Goal: Task Accomplishment & Management: Use online tool/utility

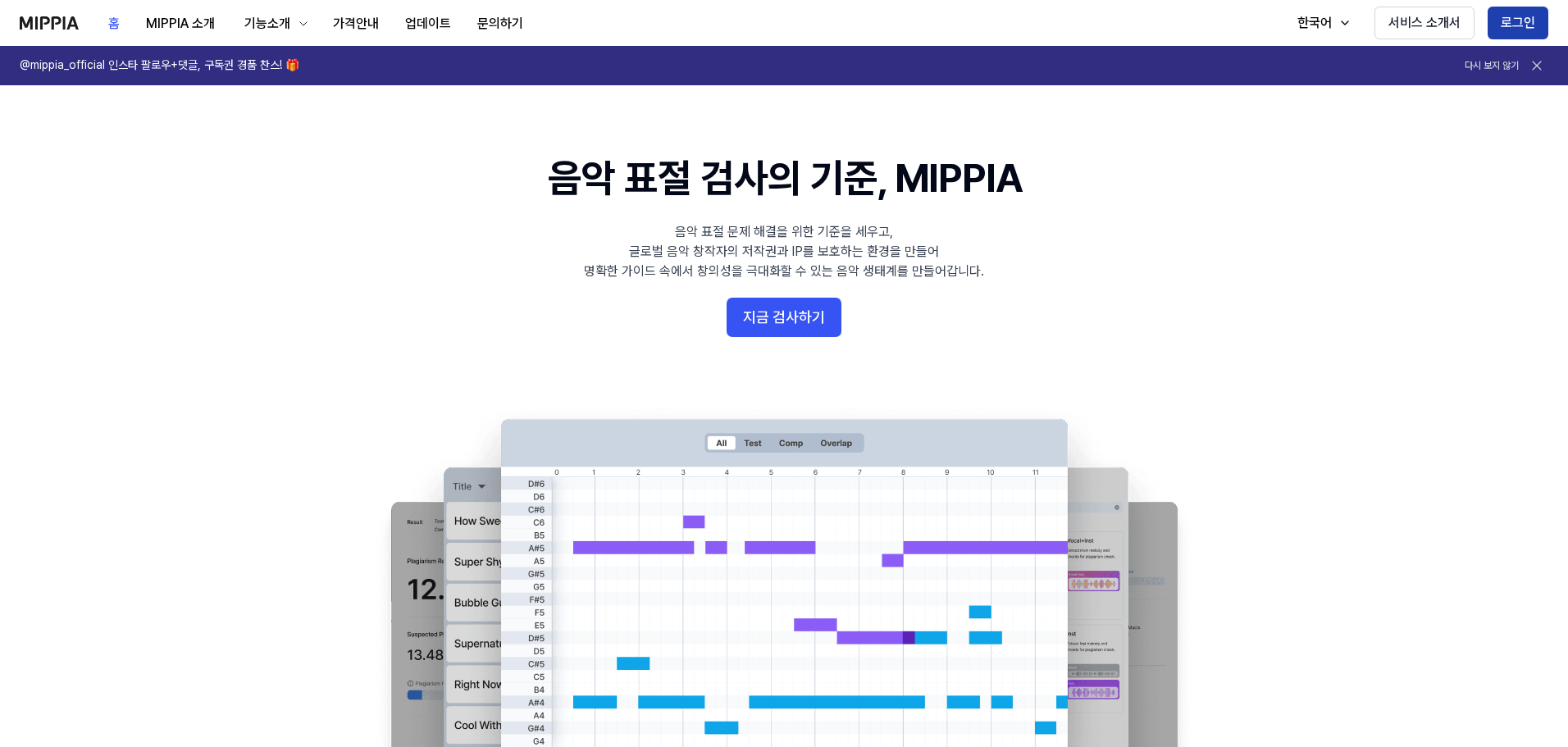
click at [1515, 28] on button "로그인" at bounding box center [1518, 23] width 61 height 33
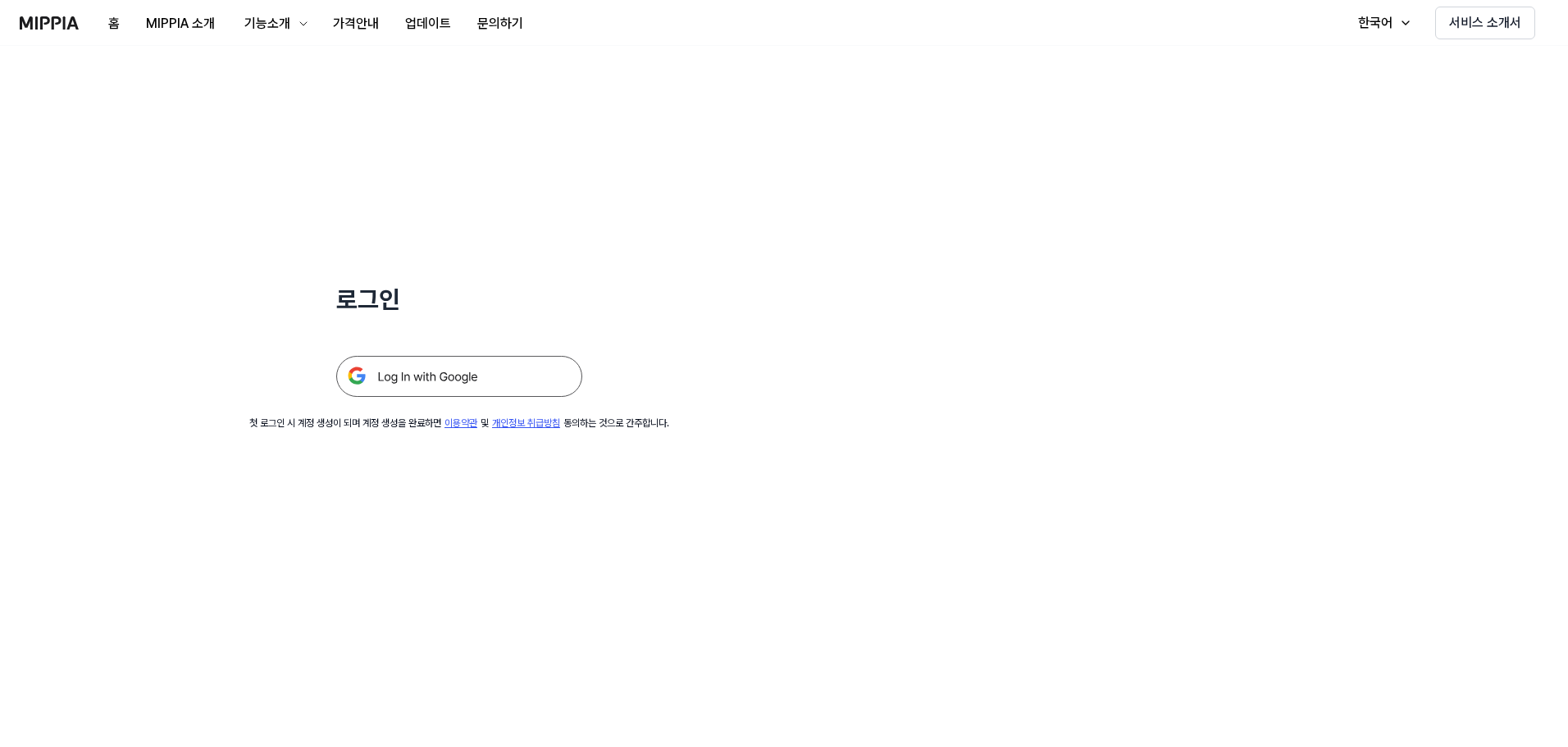
click at [553, 397] on img at bounding box center [459, 376] width 246 height 41
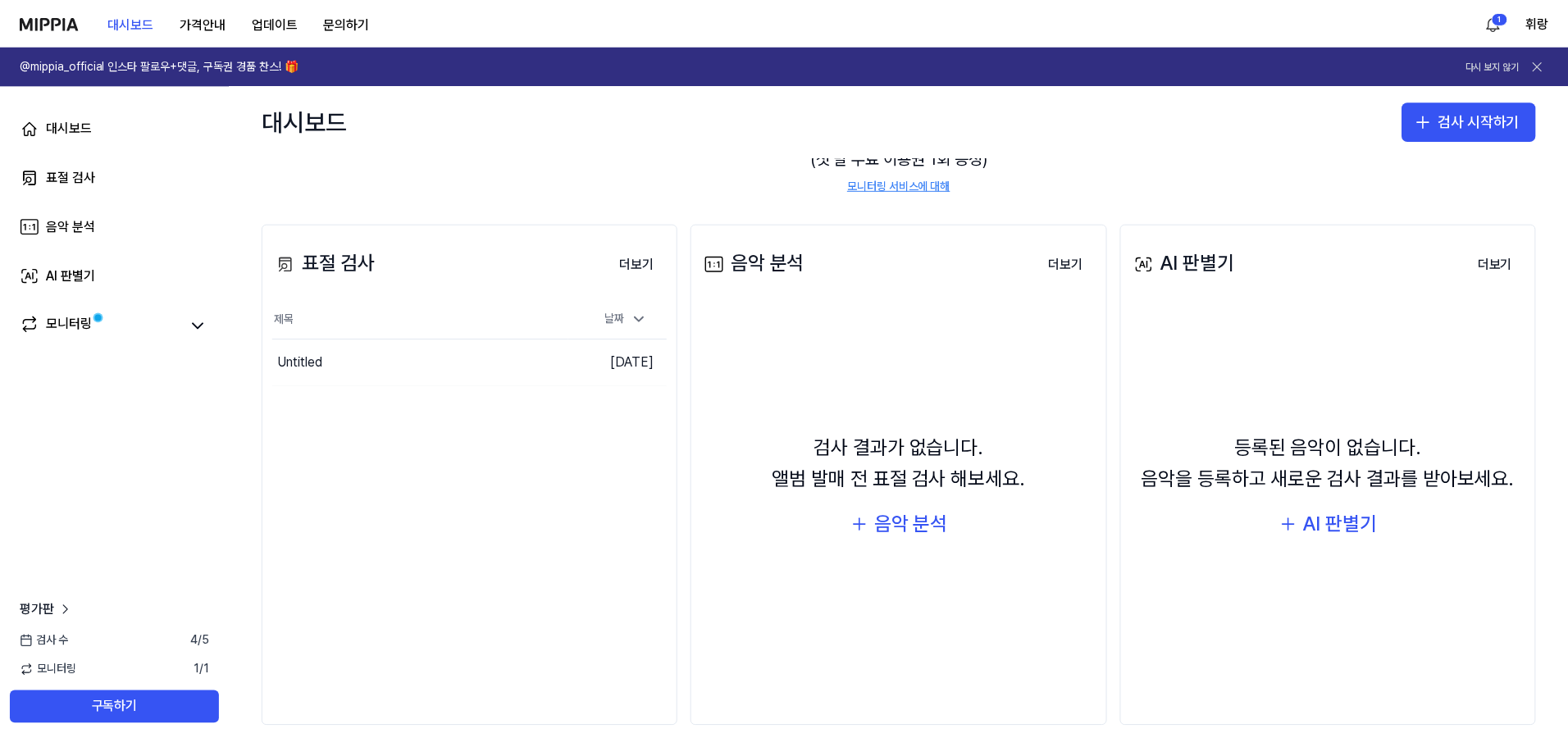
scroll to position [164, 0]
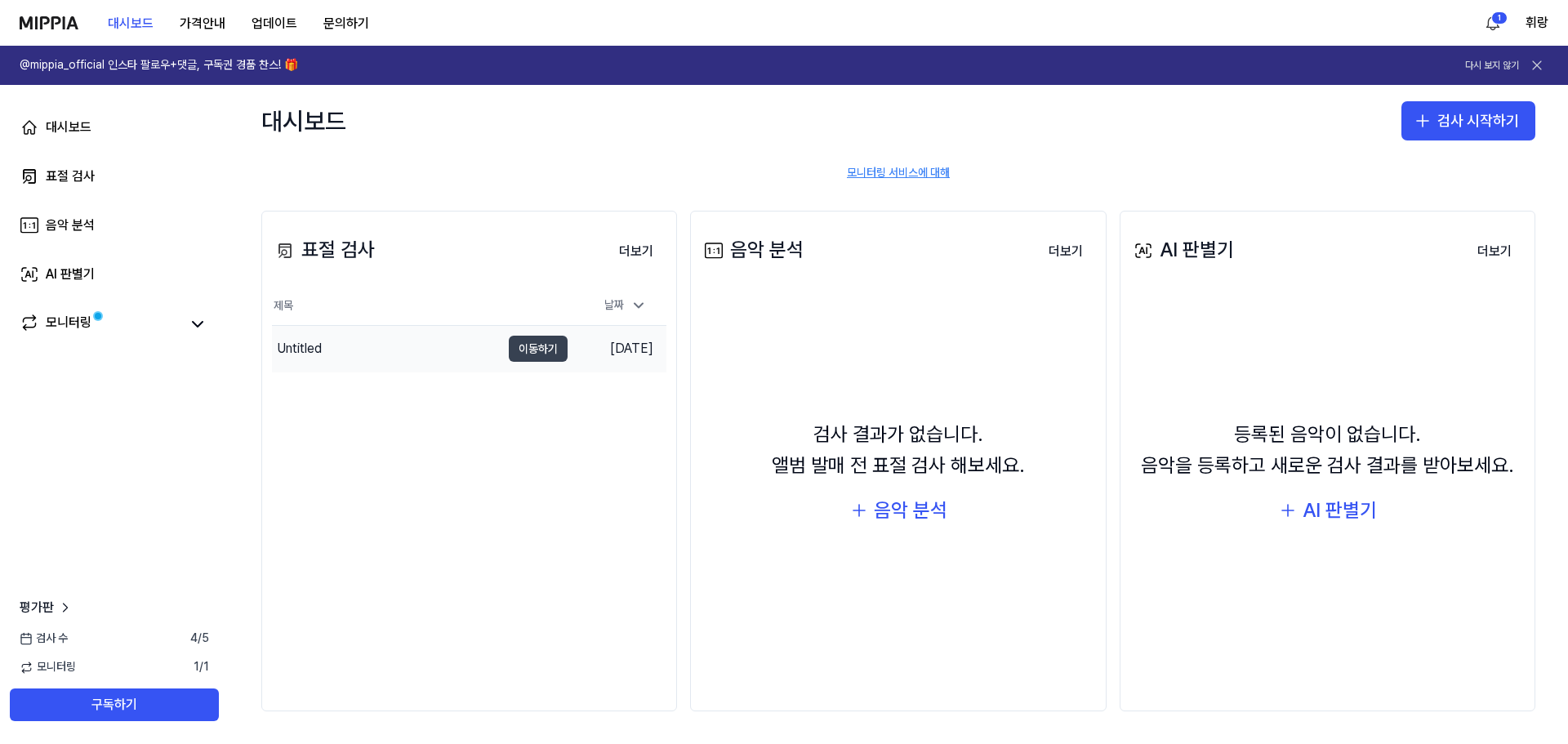
click at [534, 362] on button "이동하기" at bounding box center [538, 349] width 59 height 27
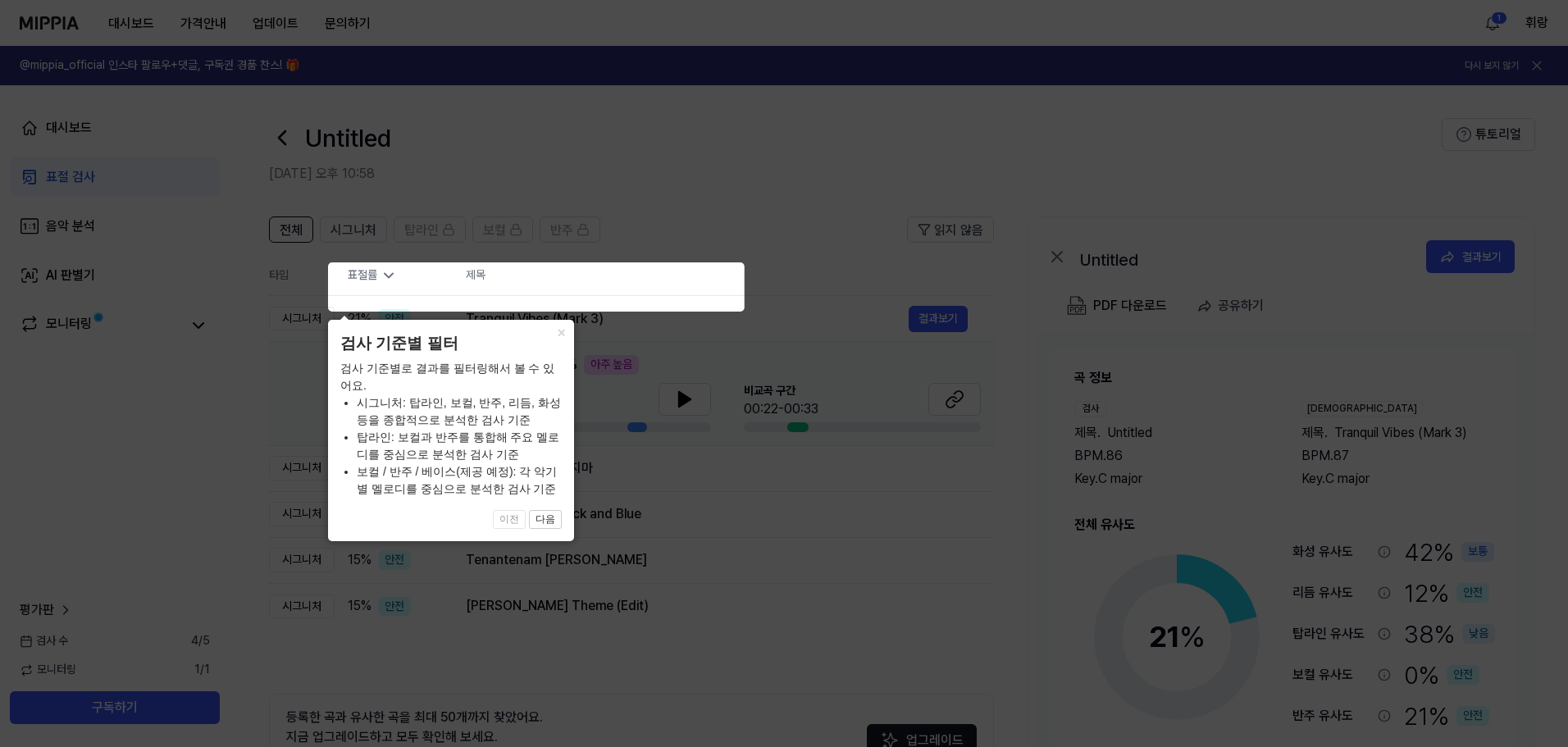
click at [911, 344] on icon at bounding box center [787, 374] width 1575 height 747
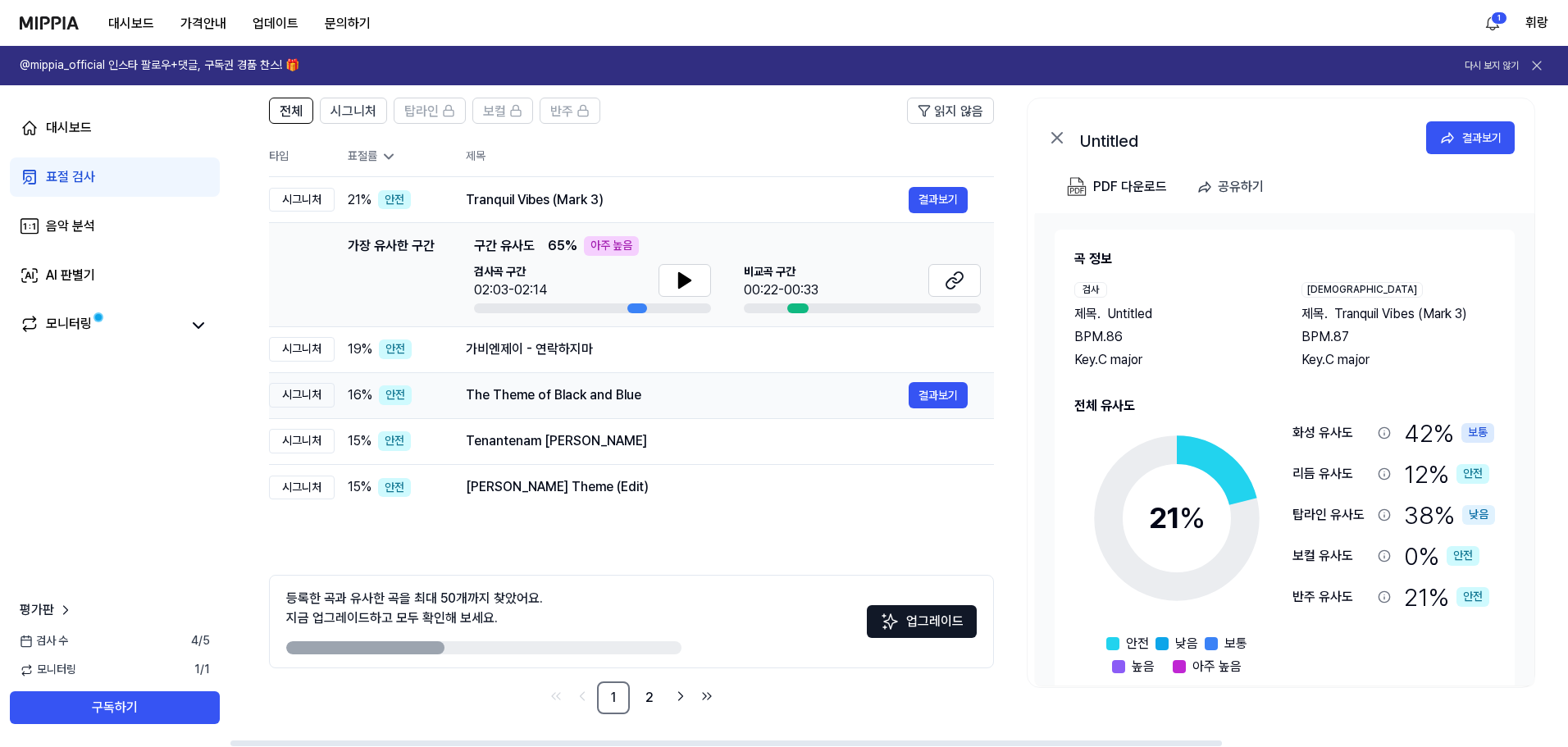
scroll to position [171, 0]
click at [691, 288] on icon at bounding box center [685, 280] width 11 height 15
click at [965, 290] on icon at bounding box center [954, 280] width 20 height 20
click at [834, 359] on div "가비엔제이 - 연락하지마" at bounding box center [687, 349] width 443 height 20
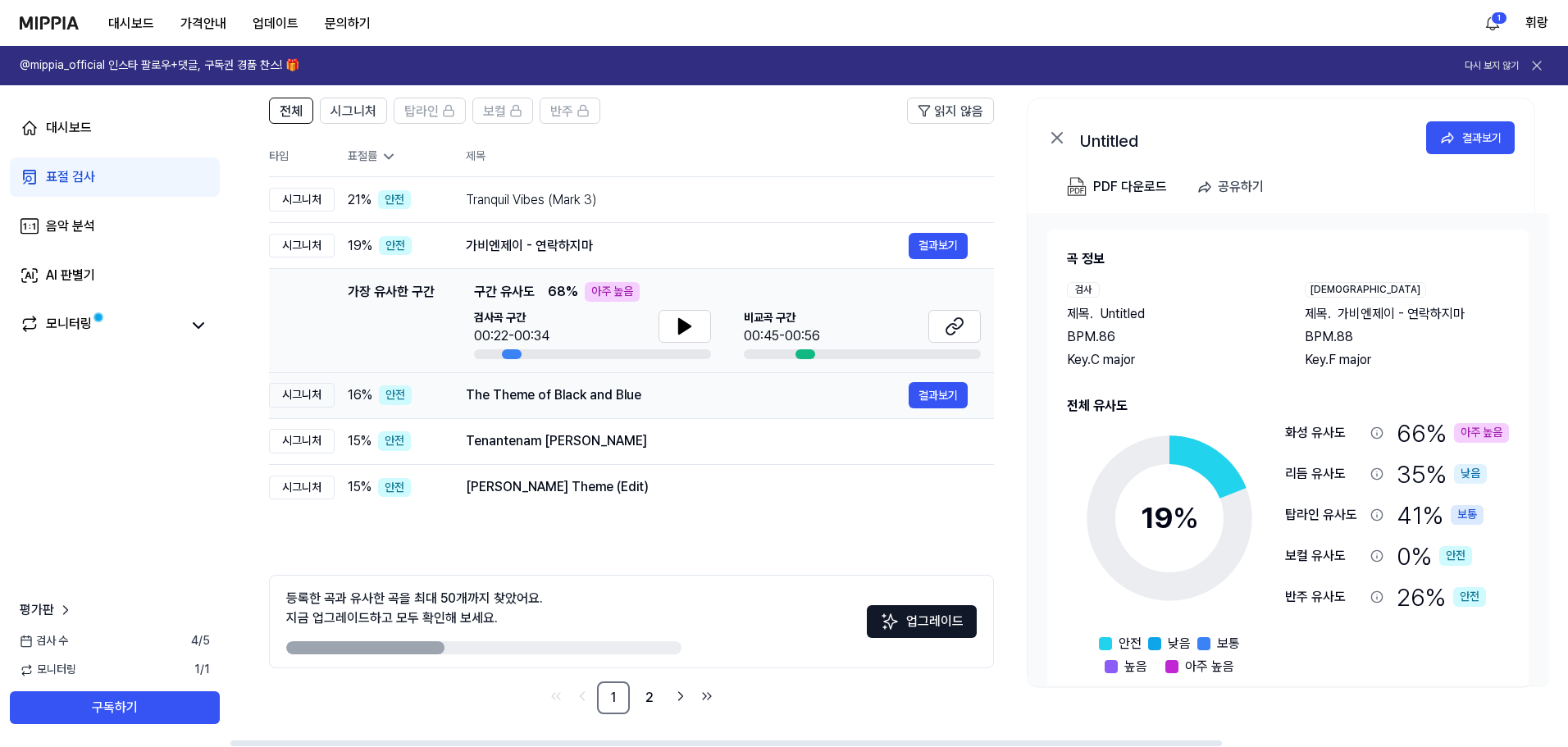
click at [846, 405] on div "The Theme of Black and Blue" at bounding box center [687, 395] width 443 height 20
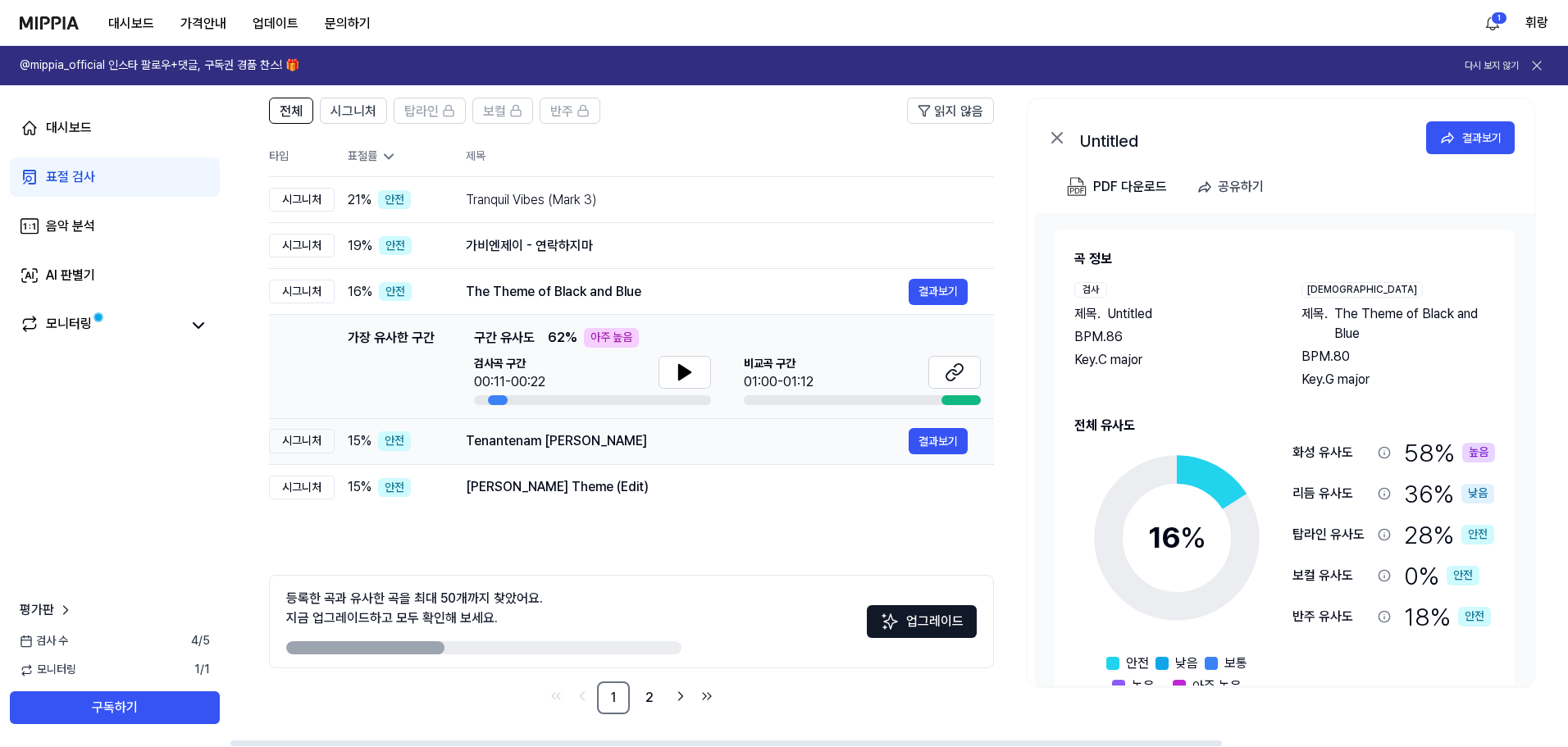
click at [854, 451] on div "Tenantenam Qedus" at bounding box center [687, 441] width 443 height 20
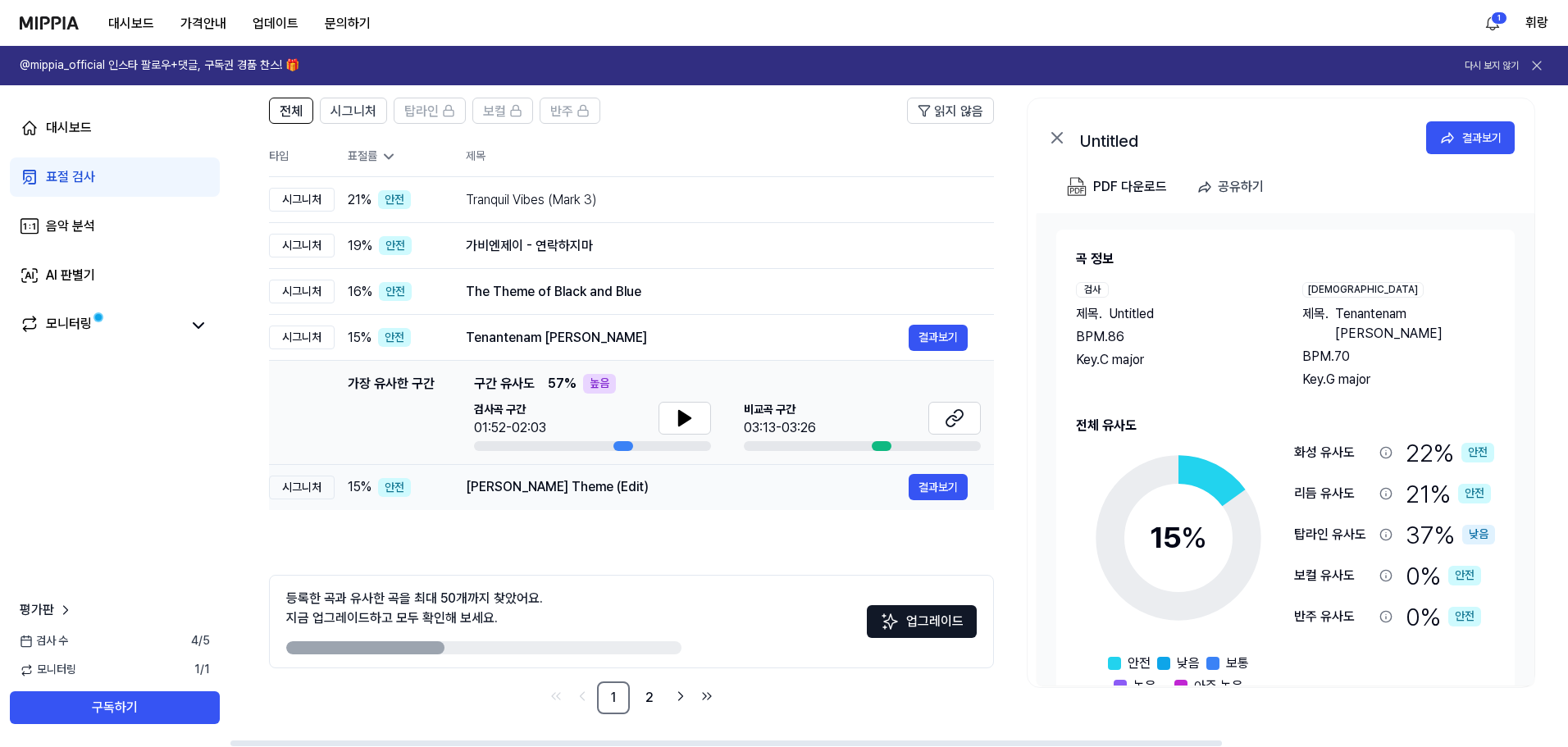
click at [834, 497] on div "Shadi's Theme (Edit)" at bounding box center [687, 487] width 443 height 20
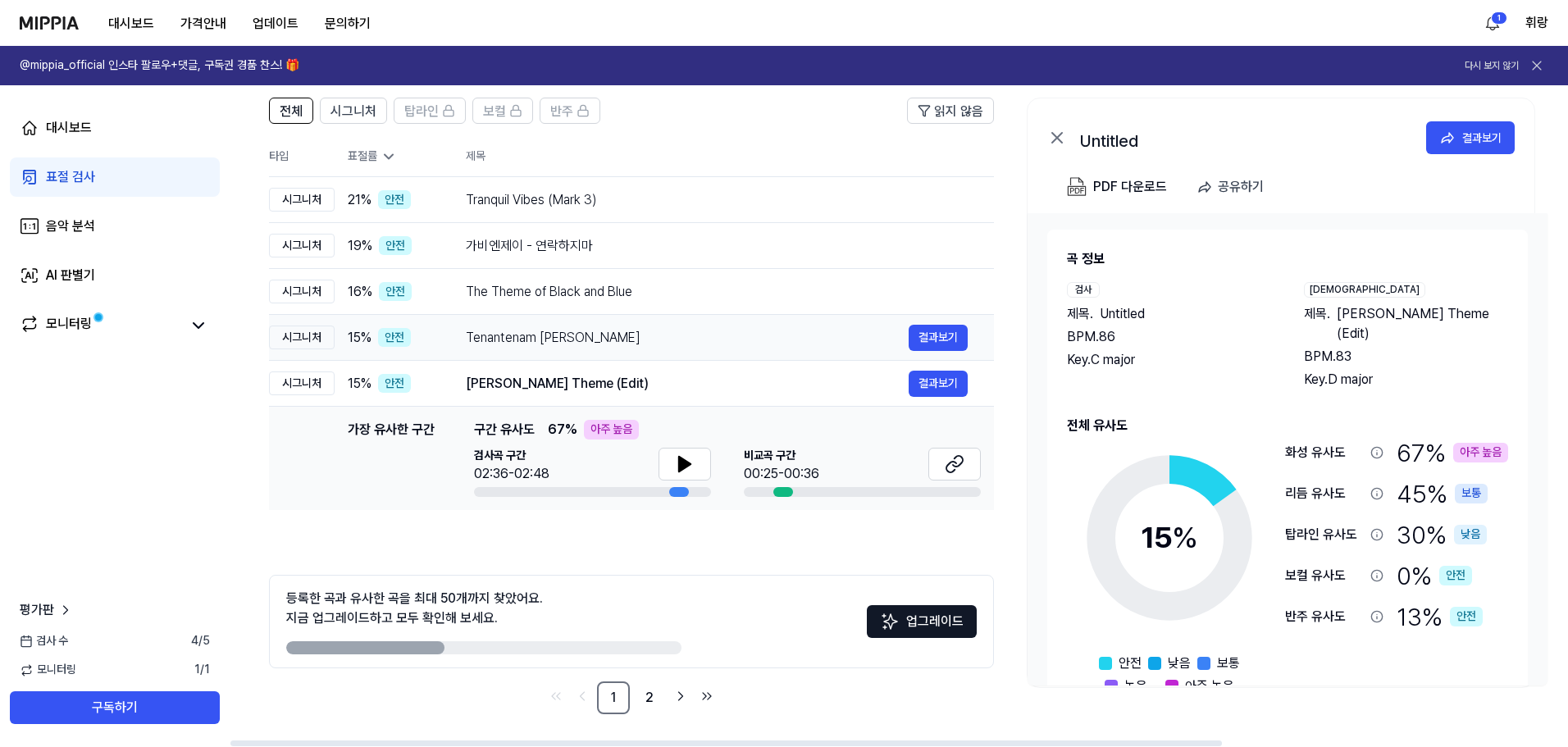
click at [811, 348] on div "Tenantenam Qedus" at bounding box center [687, 337] width 443 height 20
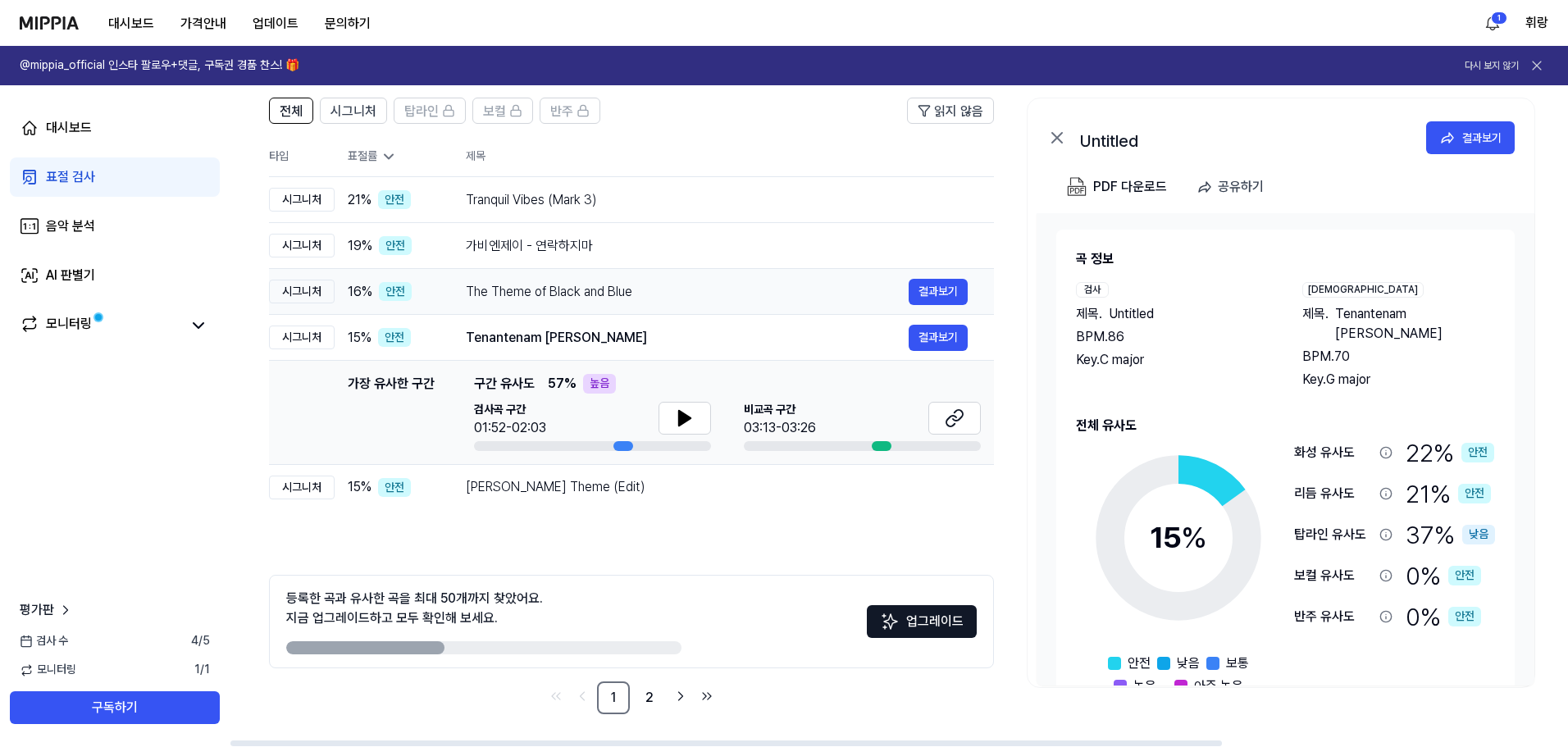
click at [857, 302] on div "The Theme of Black and Blue" at bounding box center [687, 292] width 443 height 20
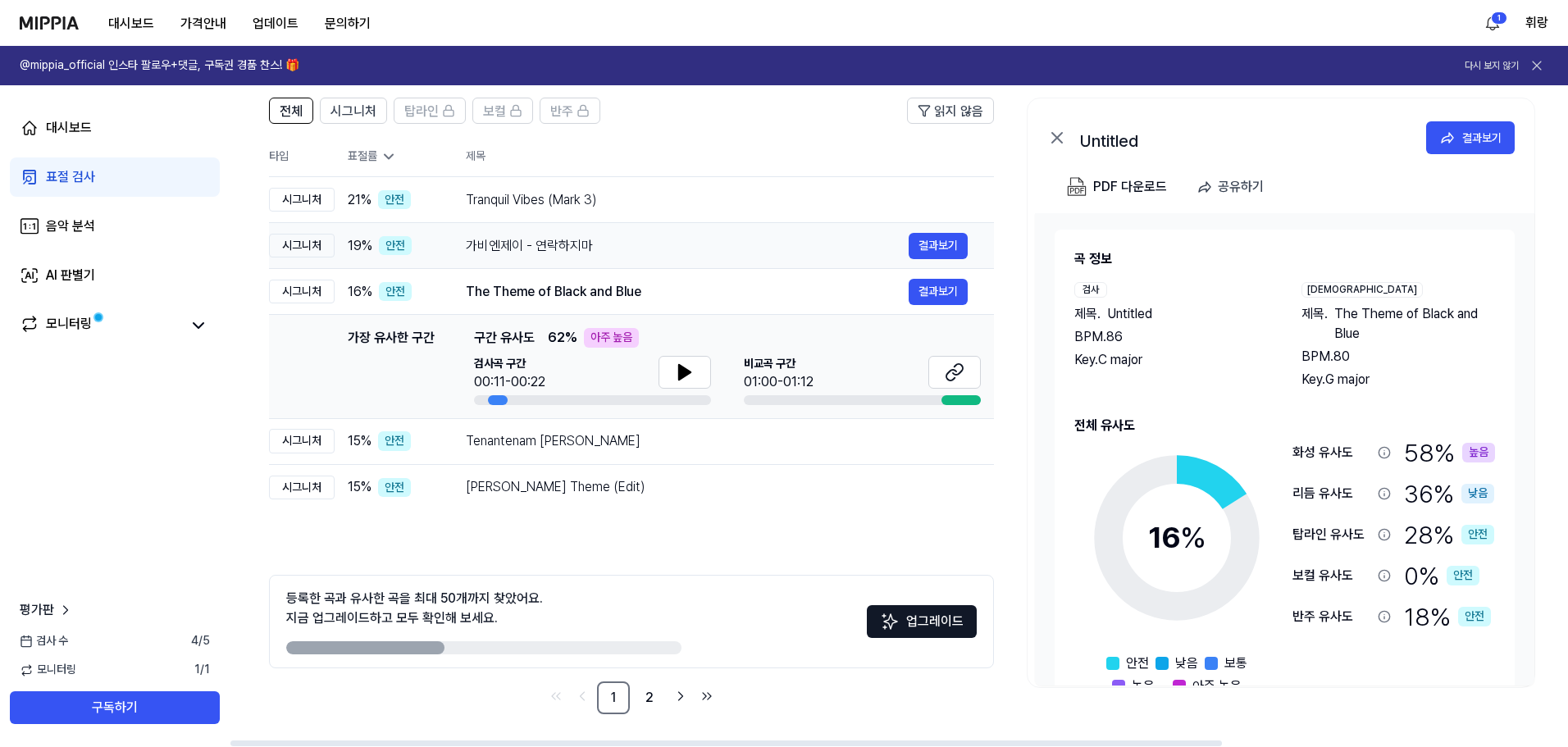
click at [857, 256] on div "가비엔제이 - 연락하지마" at bounding box center [687, 246] width 443 height 20
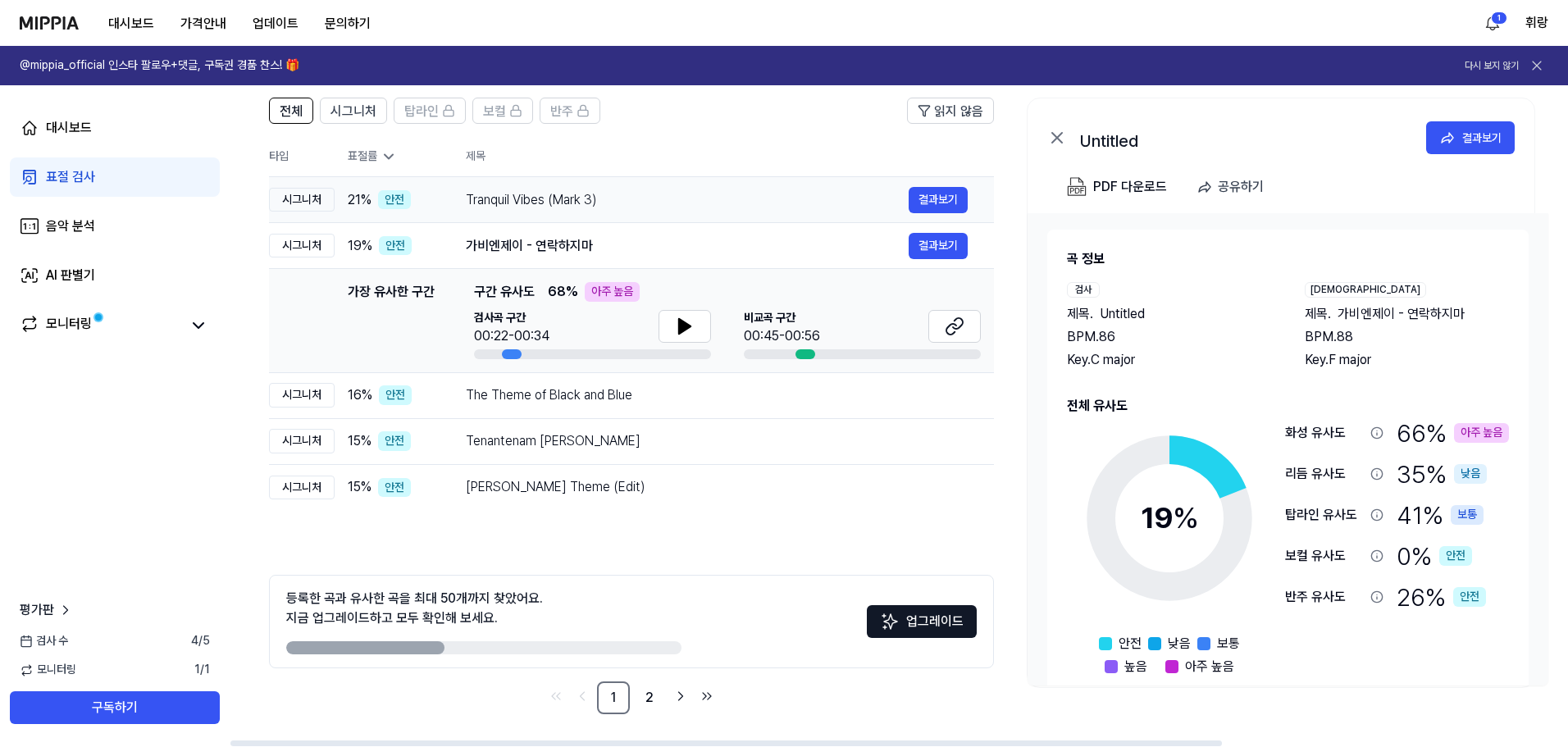
click at [879, 210] on div "Tranquil Vibes (Mark 3)" at bounding box center [687, 200] width 443 height 20
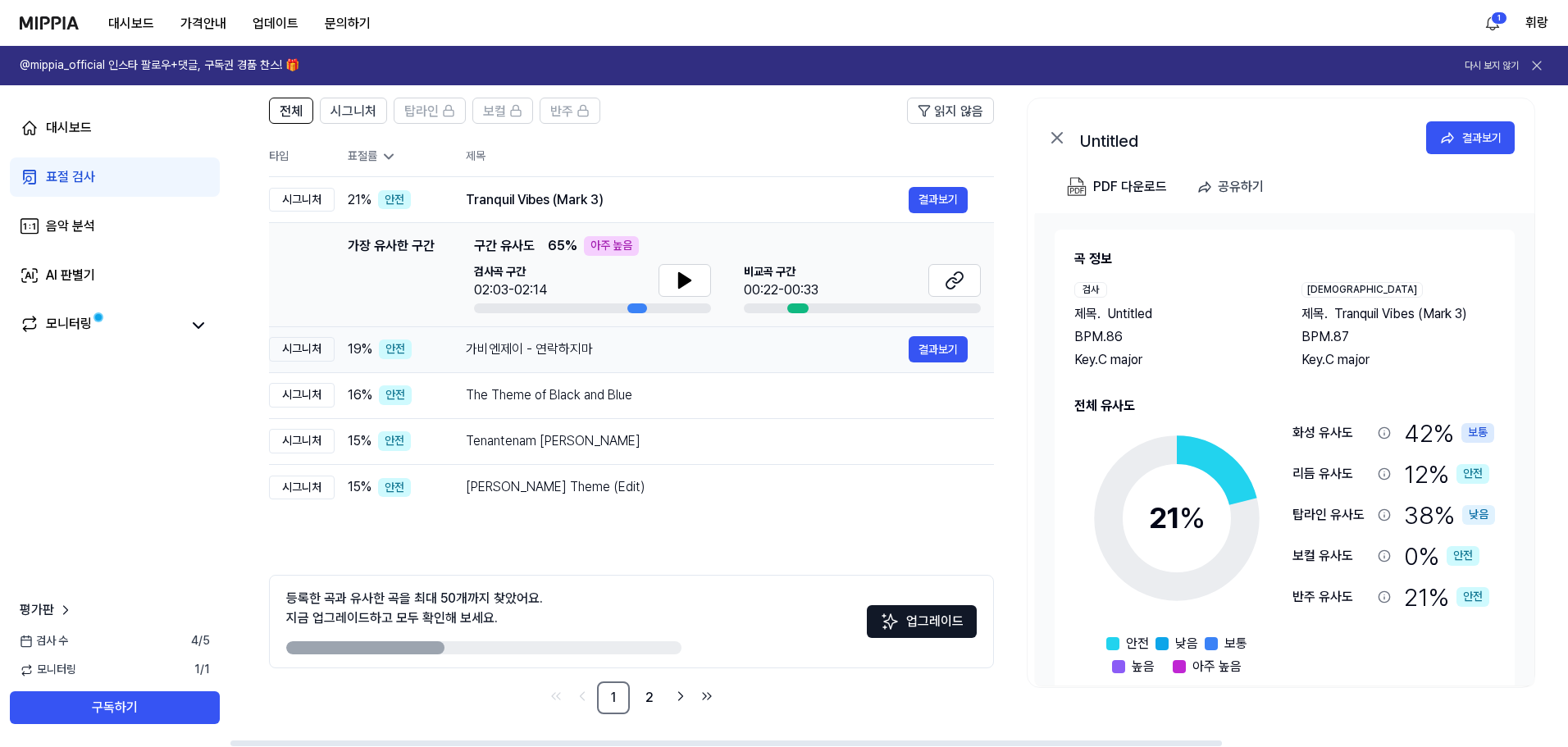
click at [815, 362] on div "가비엔제이 - 연락하지마 결과보기" at bounding box center [717, 350] width 502 height 27
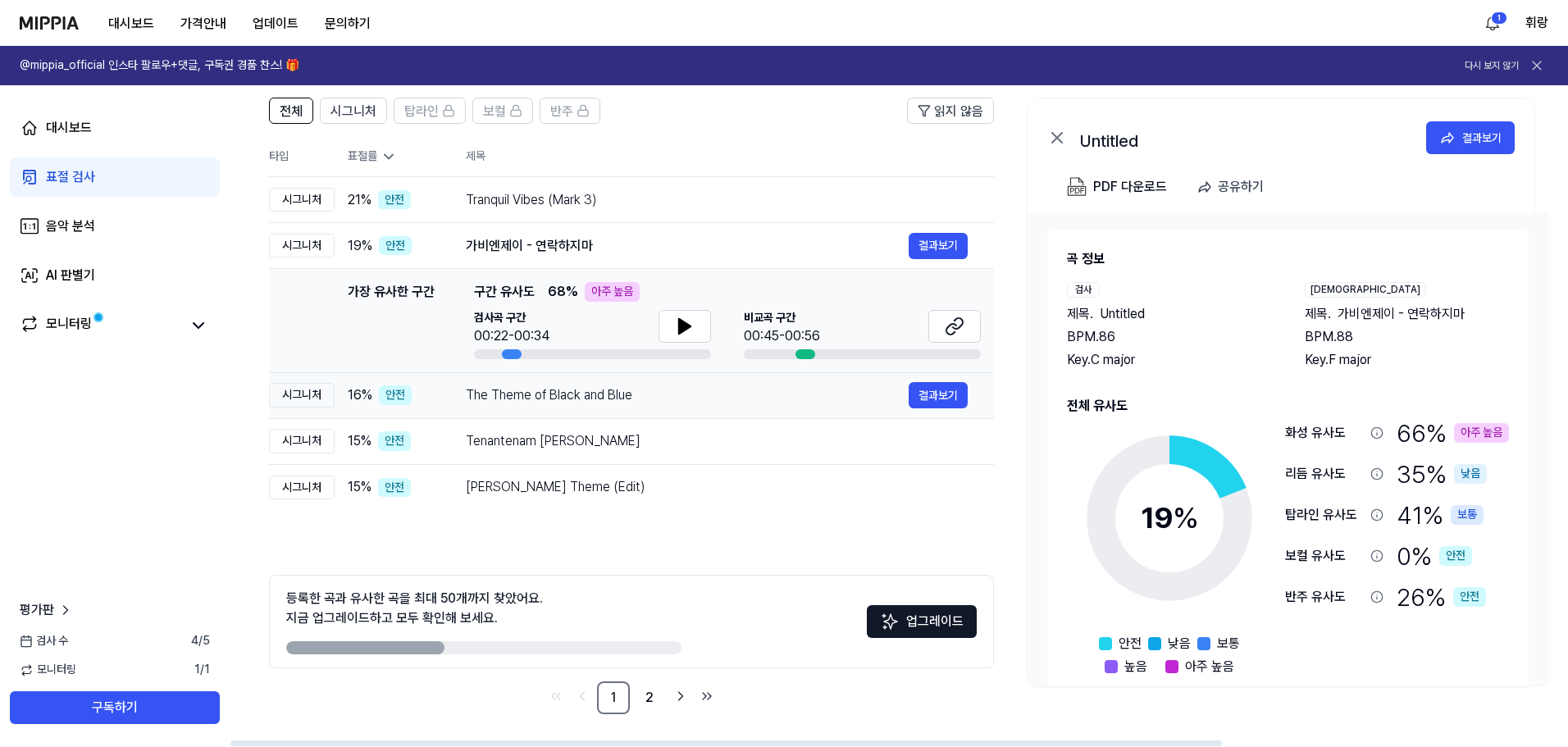
click at [807, 405] on div "The Theme of Black and Blue" at bounding box center [687, 395] width 443 height 20
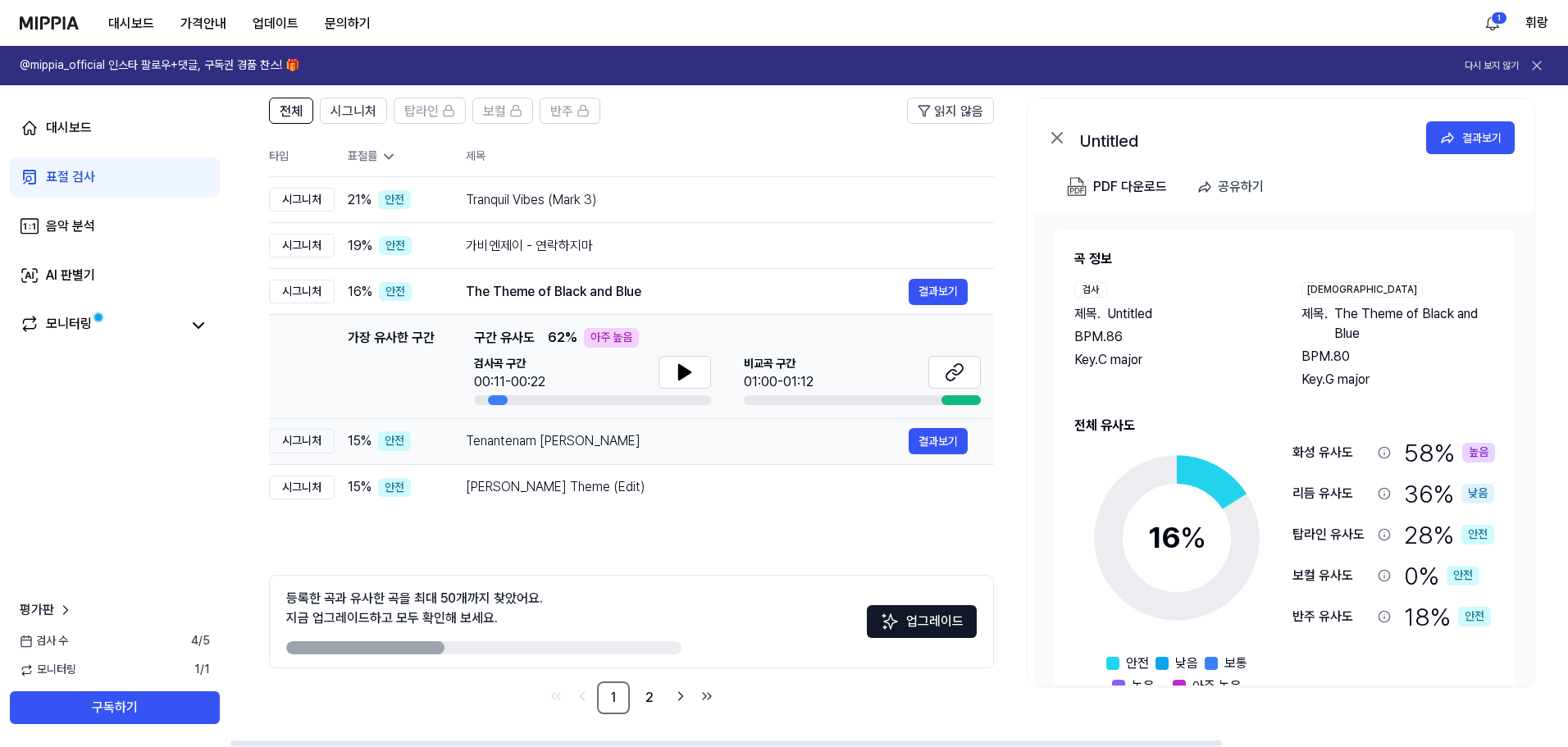
click at [795, 451] on div "Tenantenam Qedus" at bounding box center [687, 441] width 443 height 20
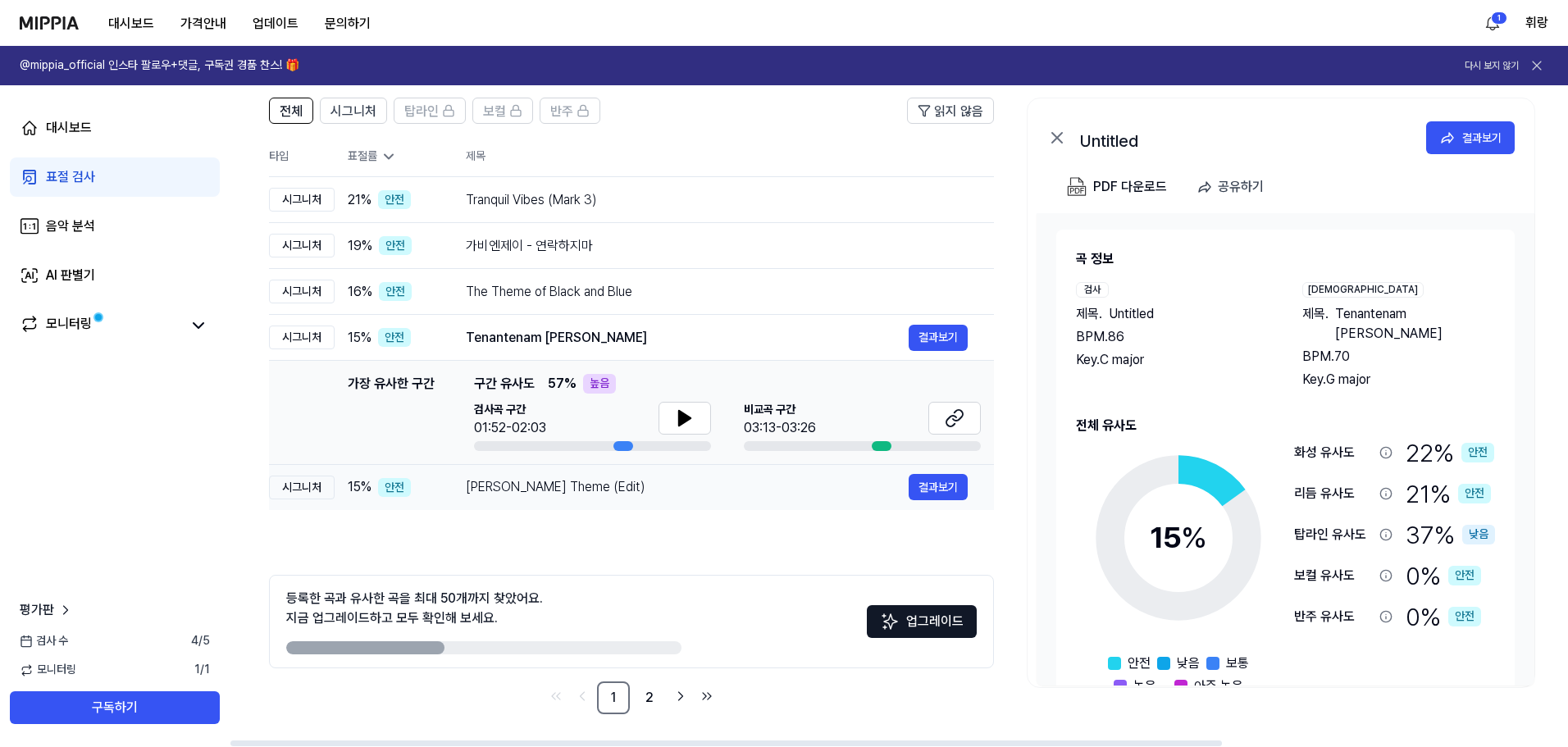
click at [799, 497] on div "Shadi's Theme (Edit)" at bounding box center [687, 487] width 443 height 20
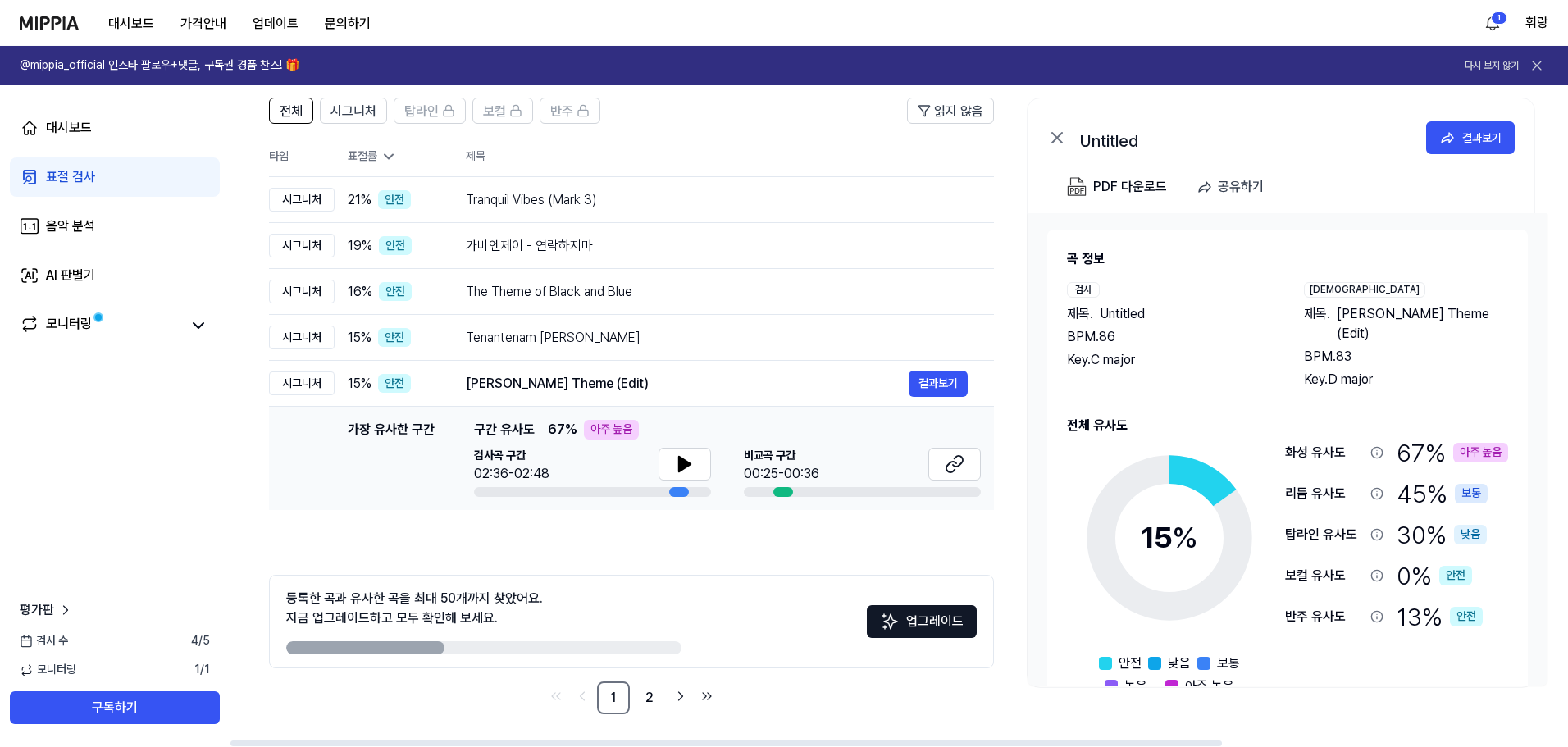
scroll to position [254, 0]
click at [843, 374] on div "Shadi's Theme (Edit)" at bounding box center [687, 384] width 443 height 20
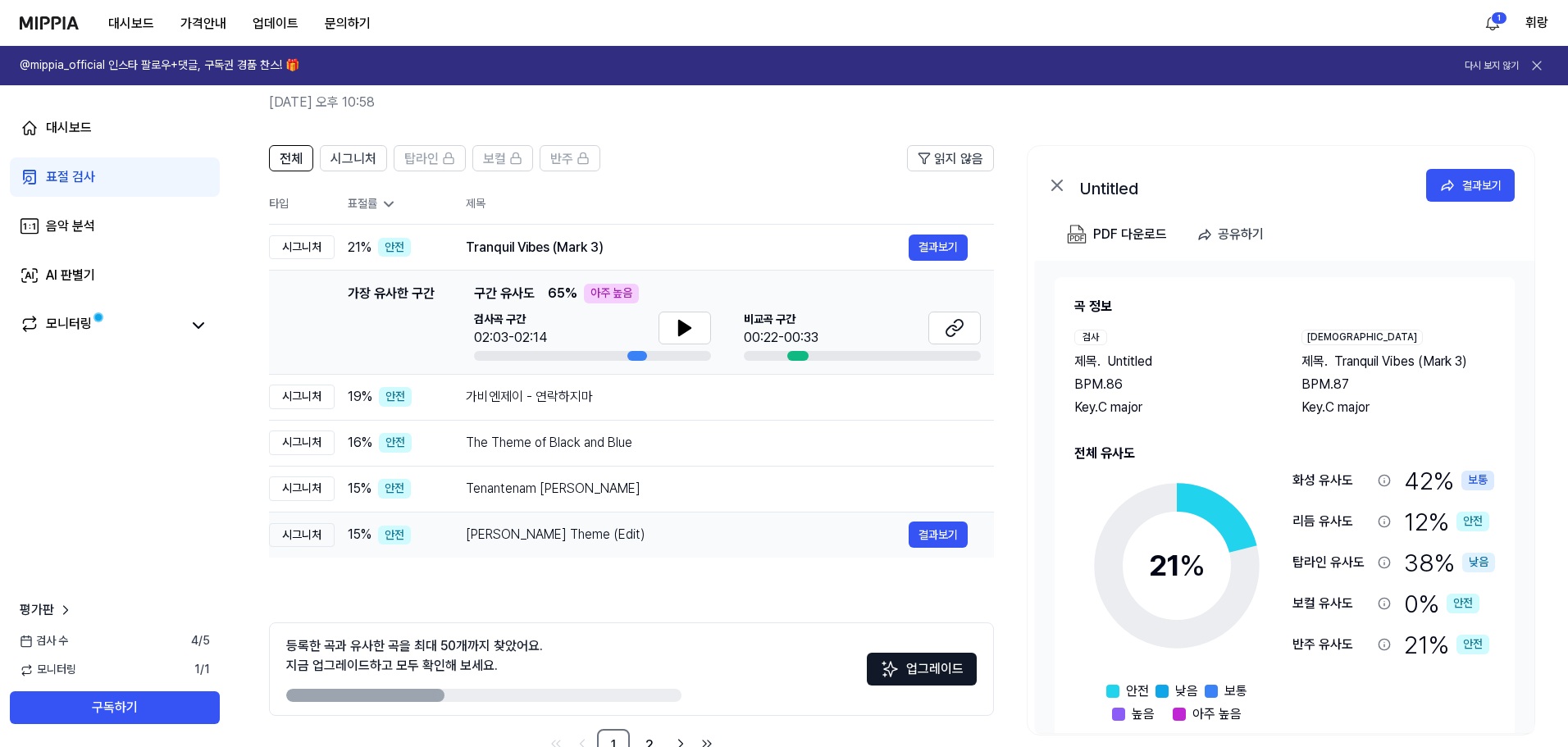
scroll to position [8, 0]
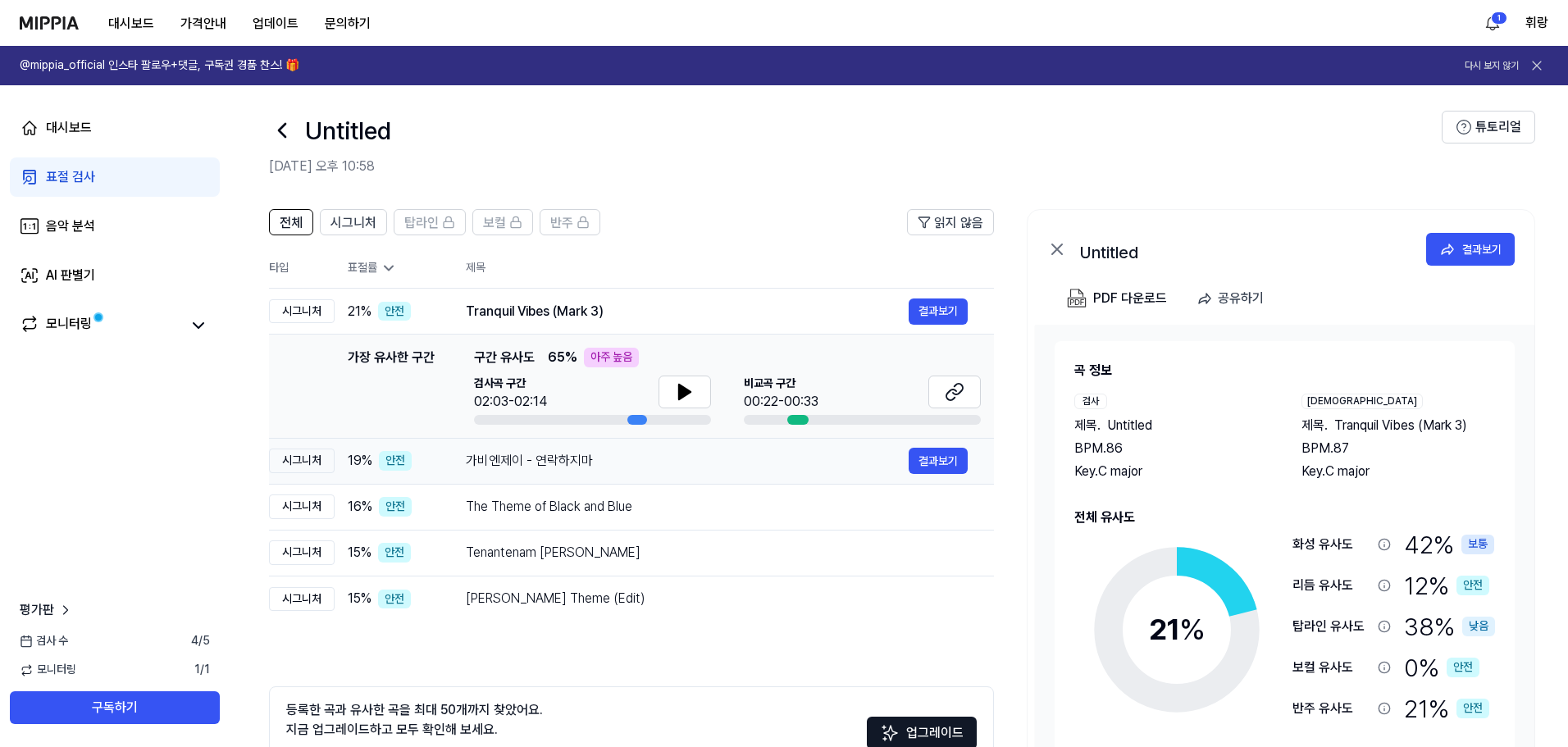
click at [795, 484] on td "가비엔제이 - 연락하지마 결과보기" at bounding box center [717, 461] width 554 height 46
